Goal: Find specific page/section: Find specific page/section

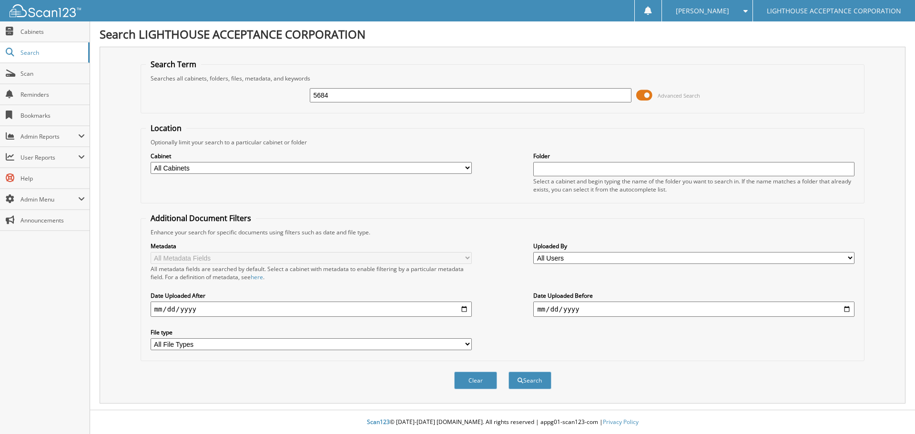
type input "5684"
click at [508, 372] on button "Search" at bounding box center [529, 381] width 43 height 18
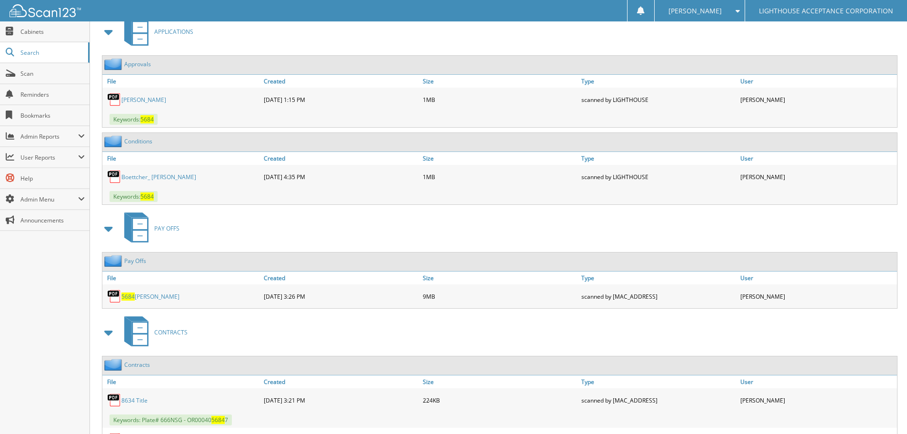
scroll to position [492, 0]
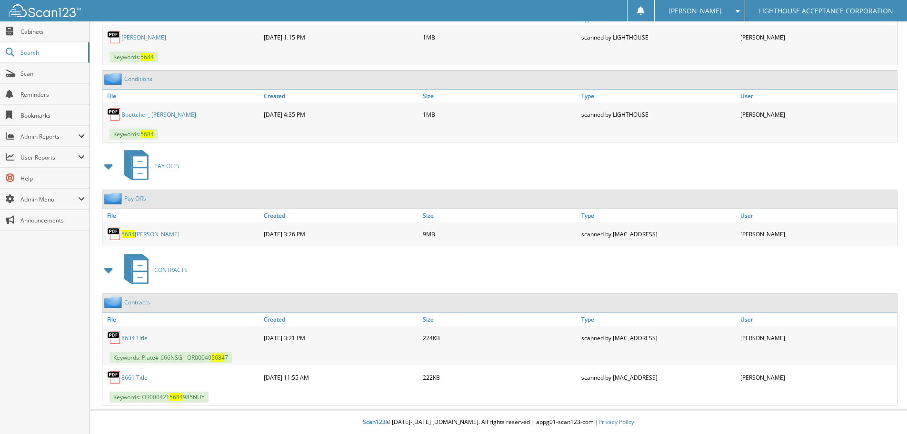
click at [164, 234] on link "5684 Jackson Shalonna" at bounding box center [150, 234] width 58 height 8
